Goal: Navigation & Orientation: Go to known website

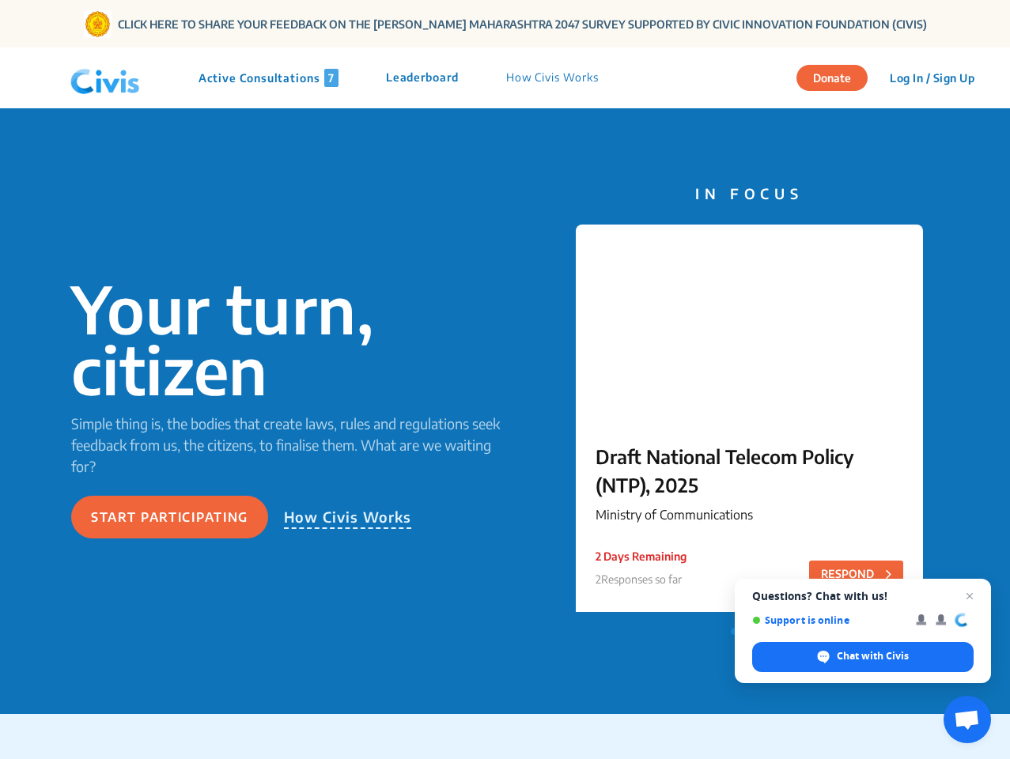
click at [105, 78] on img at bounding box center [105, 78] width 82 height 47
click at [270, 78] on p "Active Consultations 7" at bounding box center [269, 78] width 140 height 18
click at [425, 78] on p "Leaderboard" at bounding box center [422, 78] width 73 height 18
click at [555, 78] on p "How Civis Works" at bounding box center [552, 78] width 93 height 18
click at [932, 78] on button "Log In / Sign Up" at bounding box center [932, 78] width 105 height 25
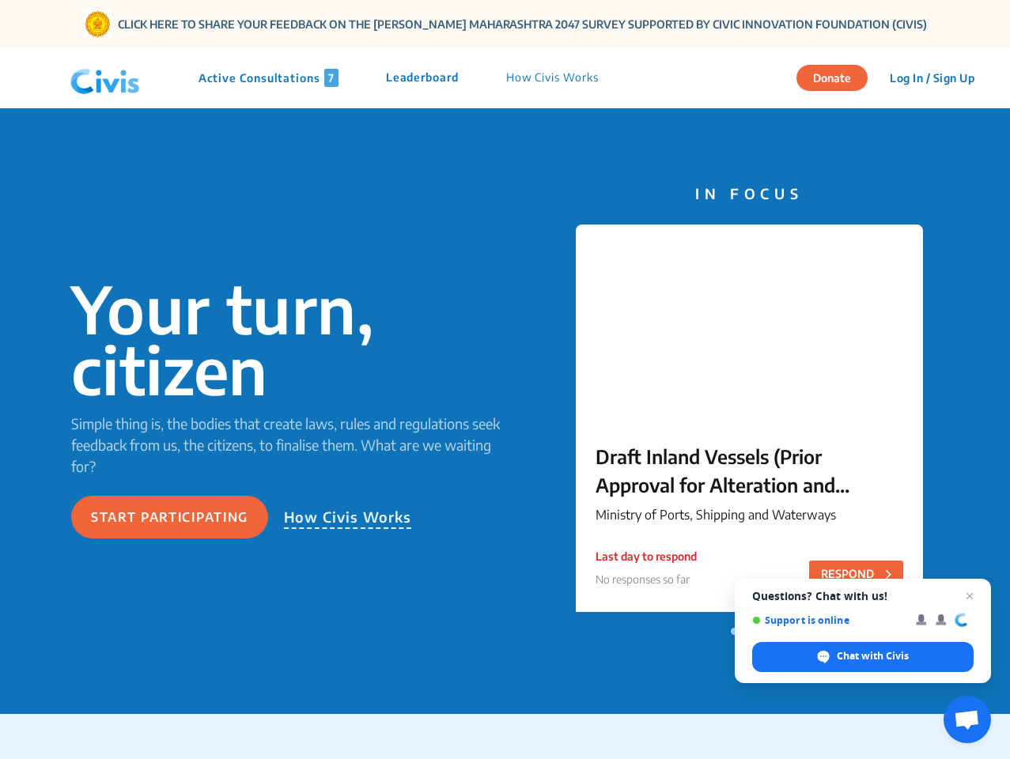
click at [169, 517] on button "Start participating" at bounding box center [169, 517] width 197 height 43
click at [347, 517] on p "How Civis Works" at bounding box center [348, 517] width 128 height 23
click at [968, 720] on span "Open chat" at bounding box center [967, 721] width 26 height 22
